Goal: Complete application form

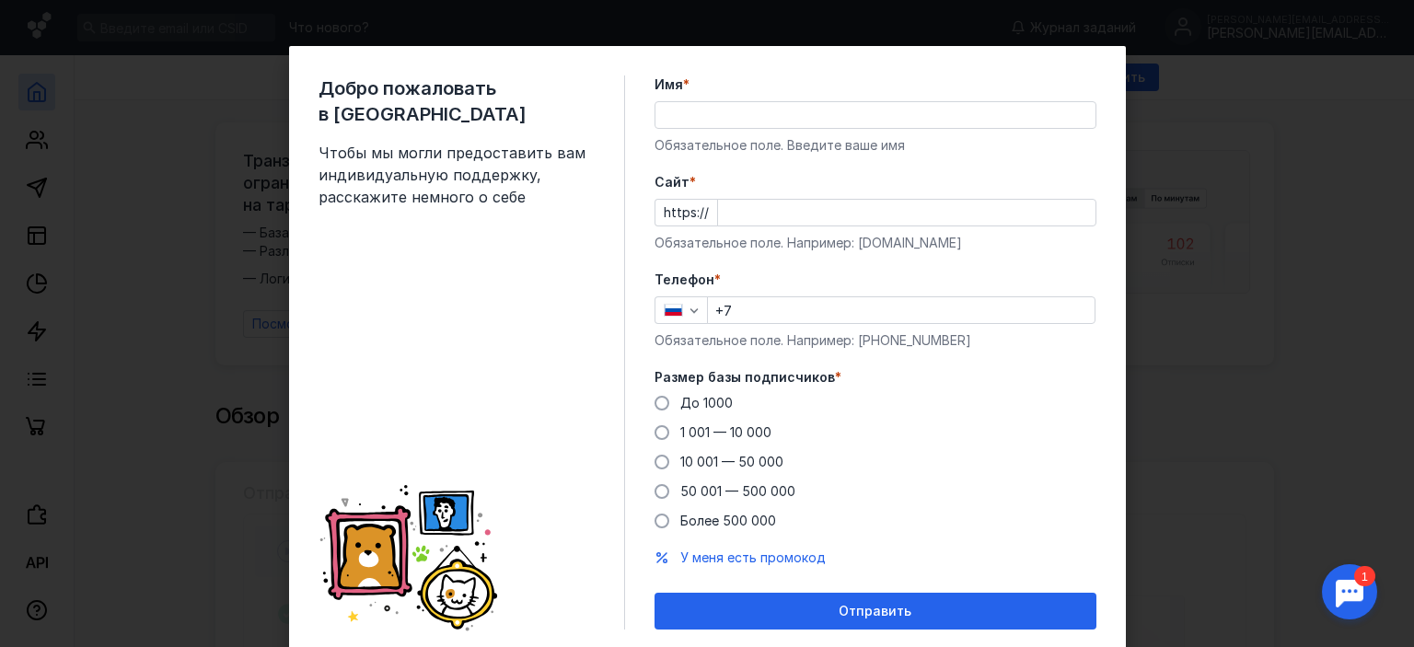
click at [718, 117] on input "Имя *" at bounding box center [875, 115] width 440 height 26
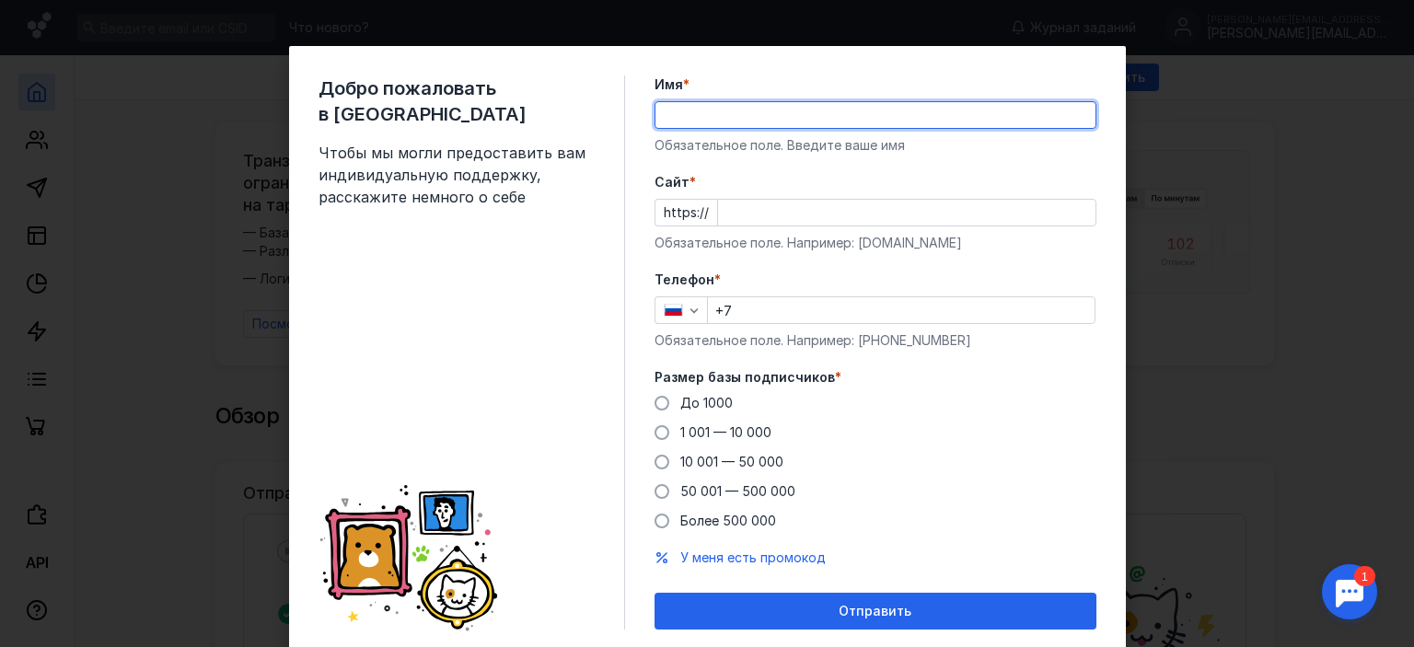
type input "Мария"
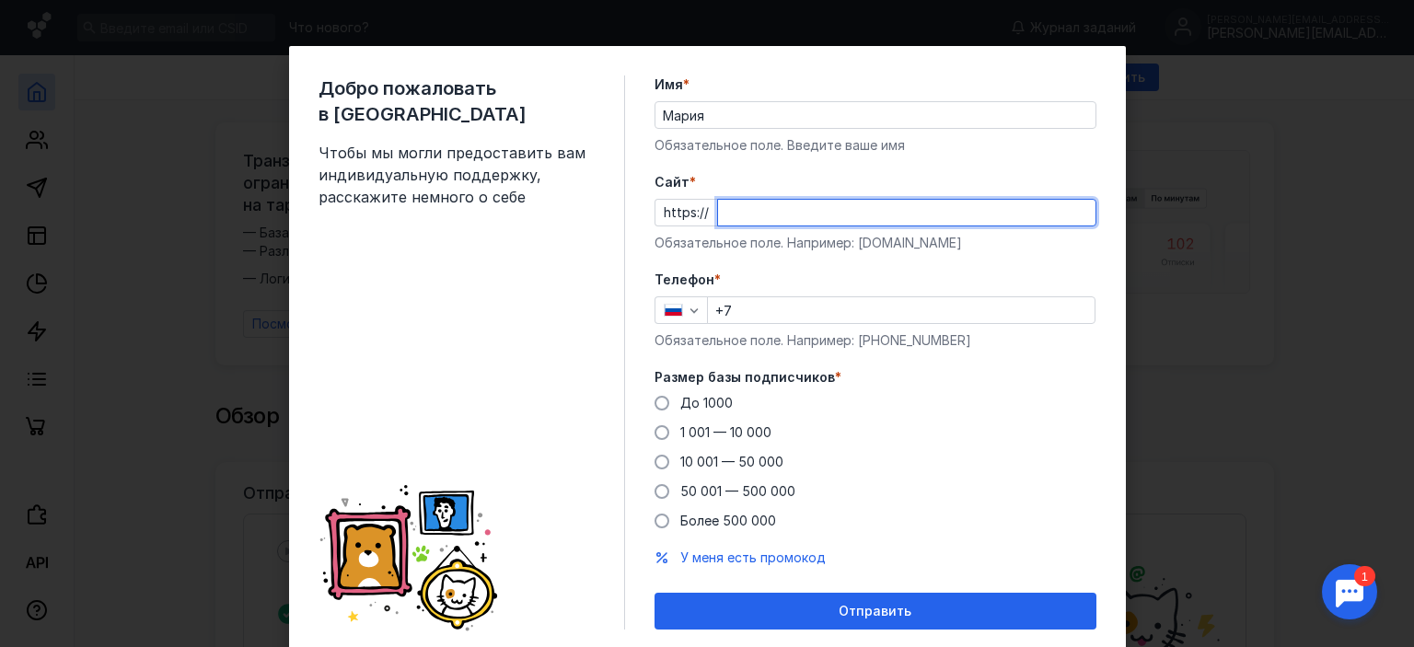
click at [741, 220] on input "Cайт *" at bounding box center [906, 213] width 377 height 26
click at [757, 274] on form "Имя * [PERSON_NAME] поле. Введите ваше имя [PERSON_NAME] * https:// Обязательно…" at bounding box center [875, 352] width 442 height 554
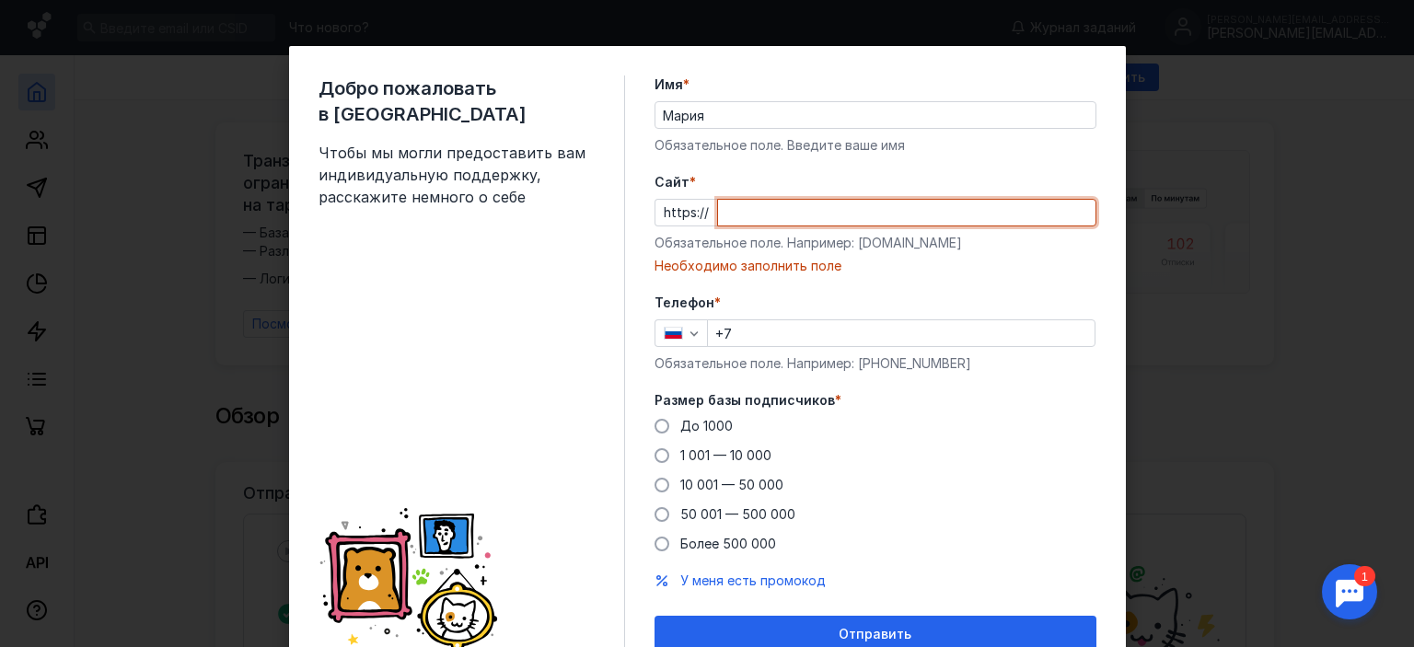
click at [762, 224] on input "Cайт *" at bounding box center [906, 213] width 377 height 26
click at [744, 214] on input "Cайт *" at bounding box center [906, 213] width 377 height 26
click at [773, 333] on input "+7" at bounding box center [901, 333] width 387 height 26
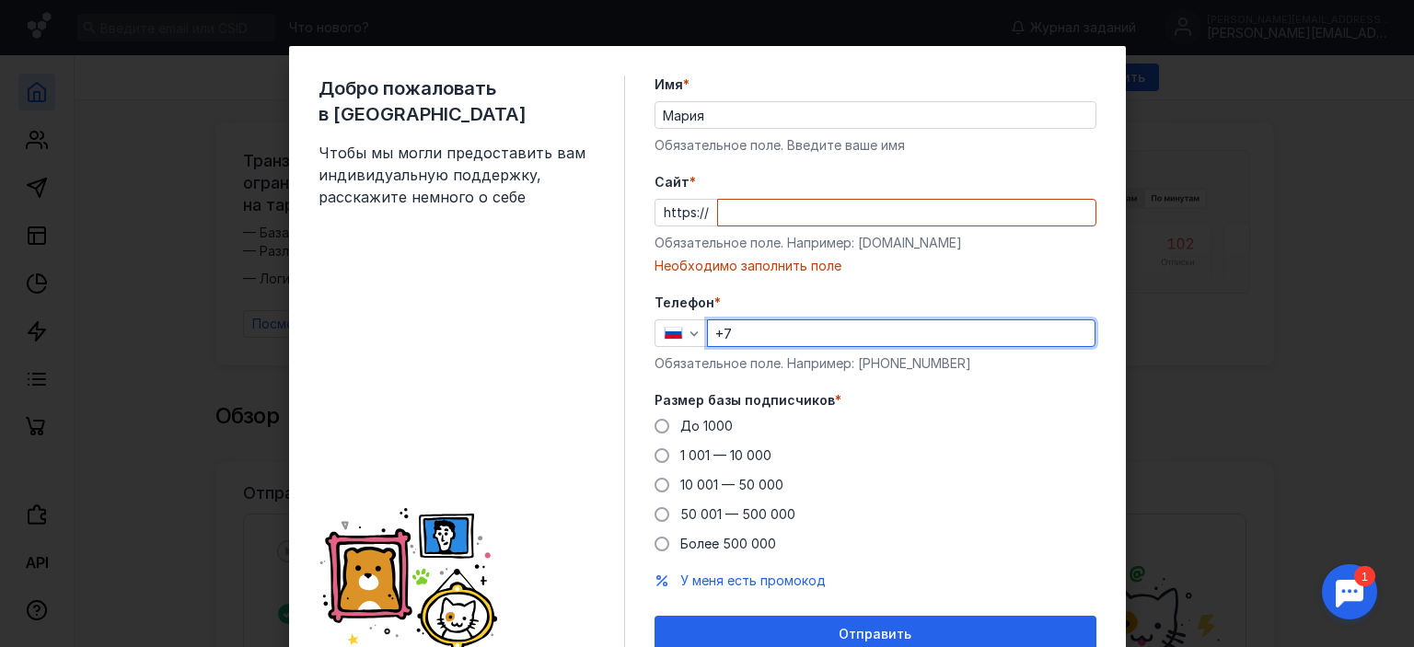
click at [537, 371] on div "Добро пожаловать в Sendsay Чтобы мы могли предоставить вам индивидуальную подде…" at bounding box center [471, 363] width 306 height 577
click at [1305, 290] on div "Добро пожаловать в Sendsay Чтобы мы могли предоставить вам индивидуальную подде…" at bounding box center [707, 323] width 1414 height 647
click at [168, 363] on div "Добро пожаловать в Sendsay Чтобы мы могли предоставить вам индивидуальную подде…" at bounding box center [707, 323] width 1414 height 647
click at [184, 291] on div "Добро пожаловать в Sendsay Чтобы мы могли предоставить вам индивидуальную подде…" at bounding box center [707, 323] width 1414 height 647
